Goal: Transaction & Acquisition: Subscribe to service/newsletter

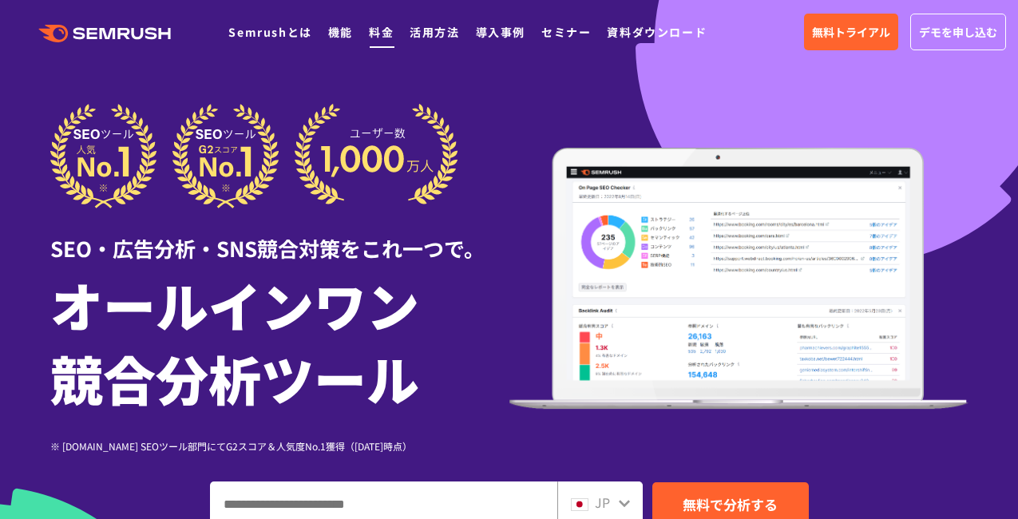
click at [375, 34] on link "料金" at bounding box center [381, 32] width 25 height 16
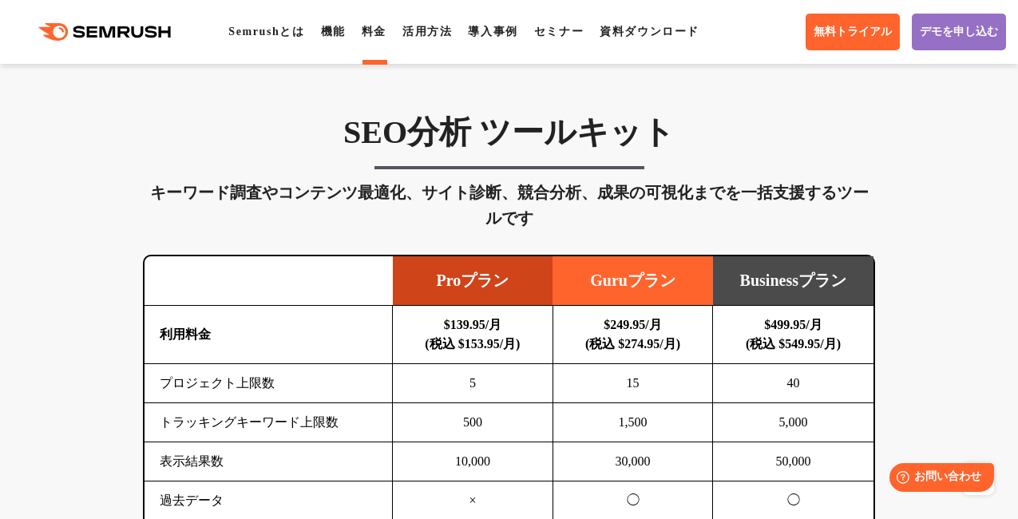
scroll to position [943, 0]
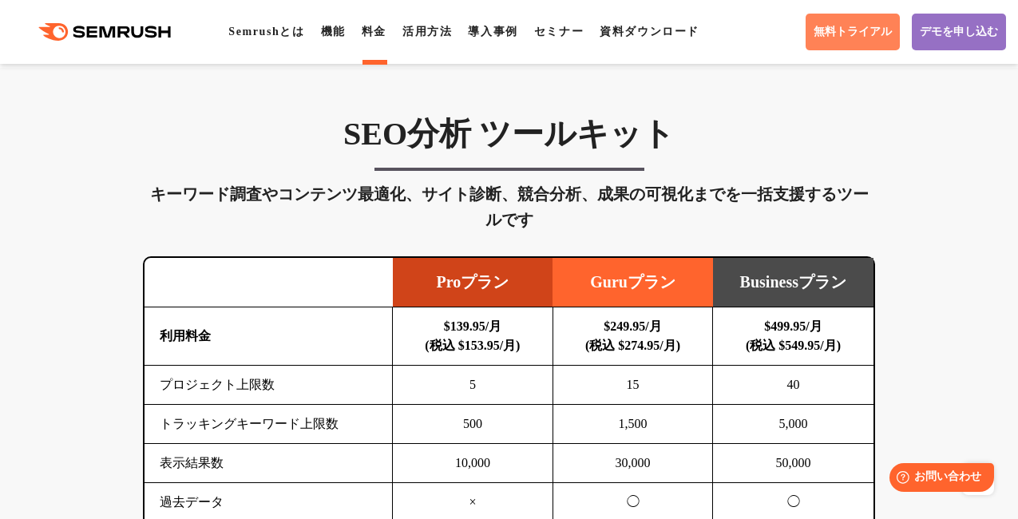
click at [828, 22] on link "無料トライアル" at bounding box center [852, 32] width 94 height 37
click at [255, 30] on link "Semrushとは" at bounding box center [266, 32] width 76 height 12
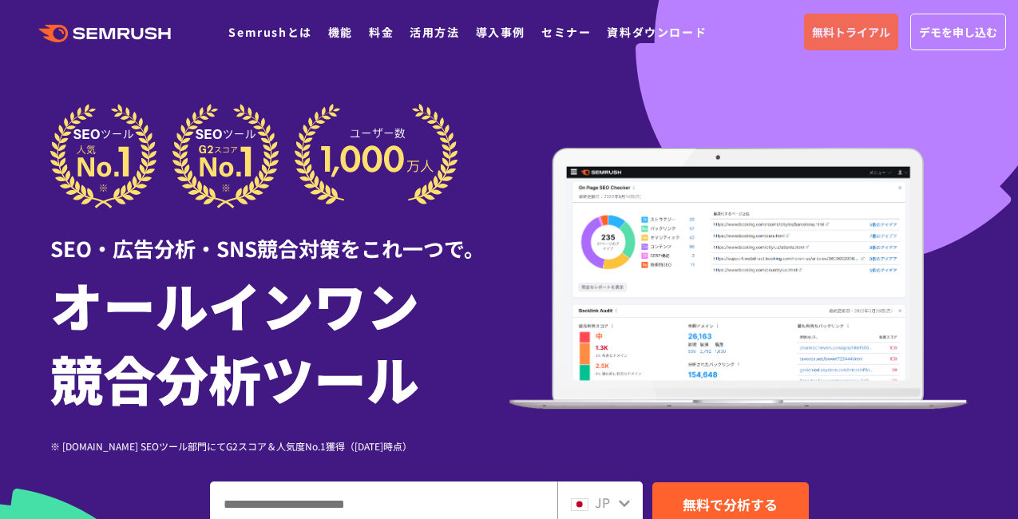
click at [825, 26] on span "無料トライアル" at bounding box center [851, 32] width 78 height 18
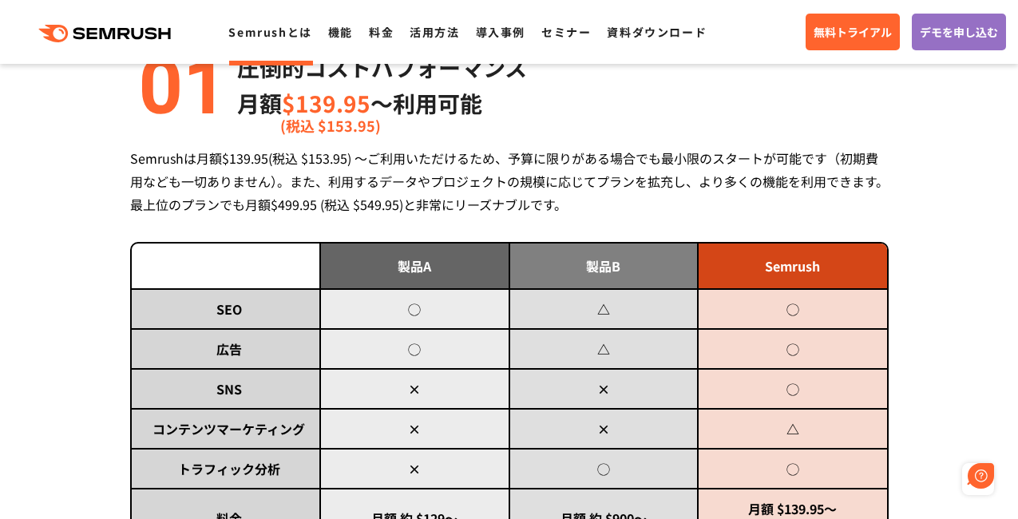
scroll to position [521, 0]
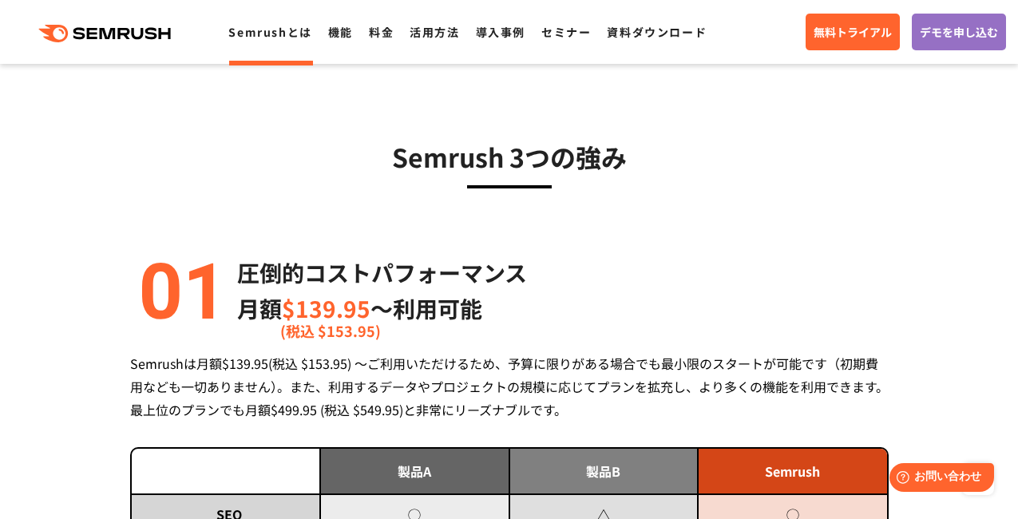
click at [126, 32] on icon ".cls {fill: #FF642D;}" at bounding box center [106, 34] width 180 height 18
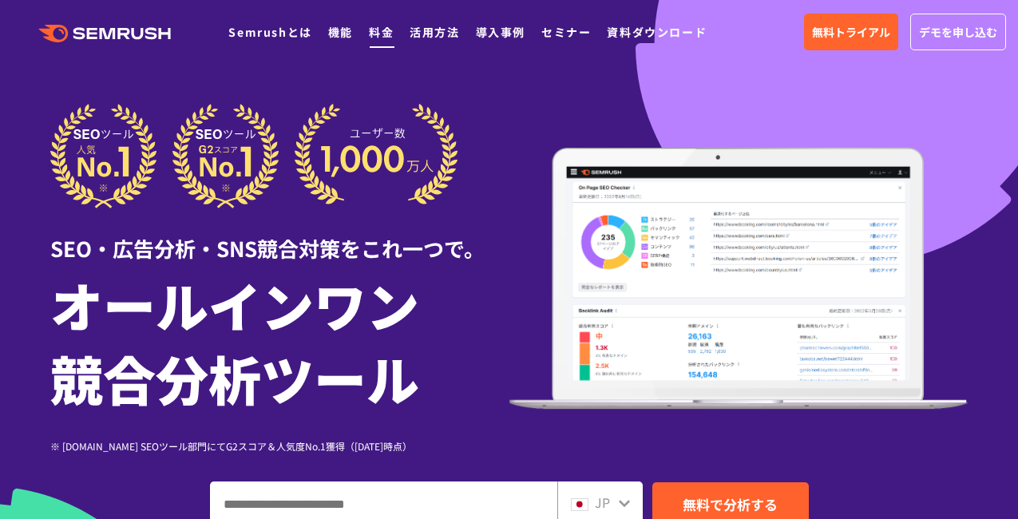
click at [391, 41] on li "料金" at bounding box center [381, 32] width 25 height 21
click at [386, 38] on link "料金" at bounding box center [381, 32] width 25 height 16
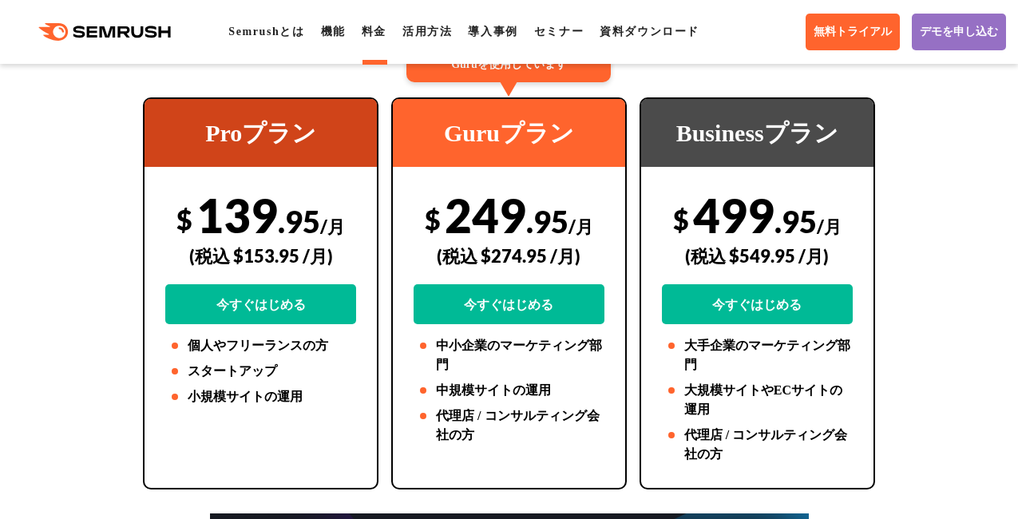
scroll to position [374, 0]
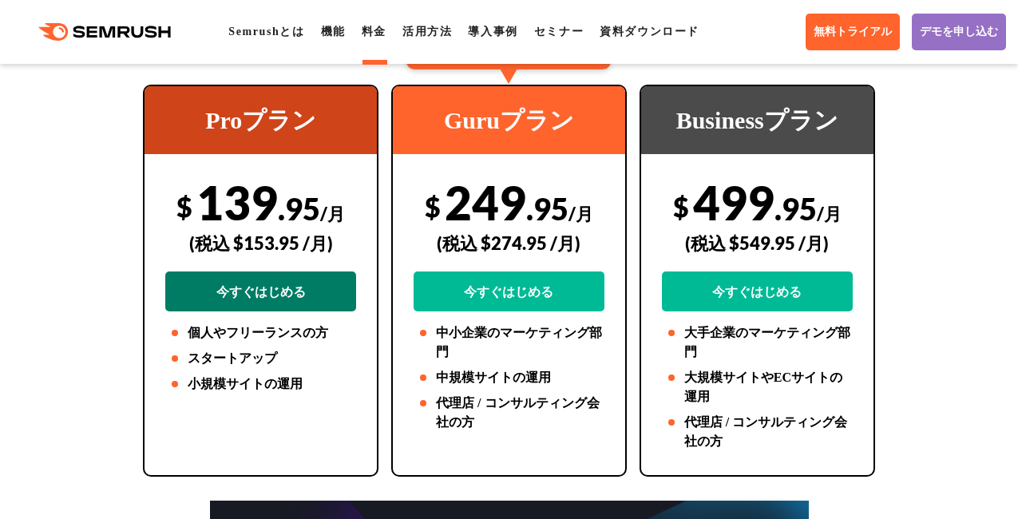
click at [285, 295] on link "今すぐはじめる" at bounding box center [260, 291] width 191 height 40
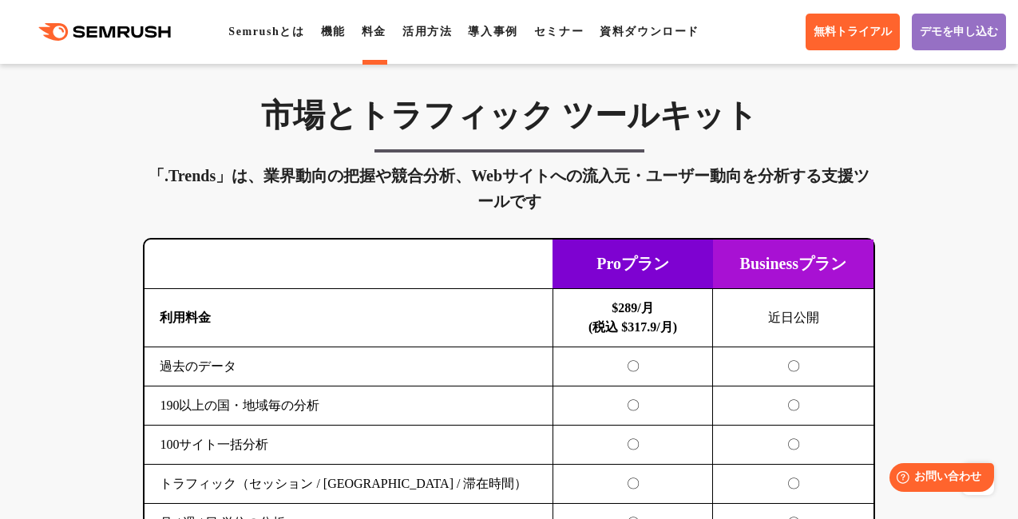
scroll to position [2754, 0]
